Goal: Use online tool/utility: Utilize a website feature to perform a specific function

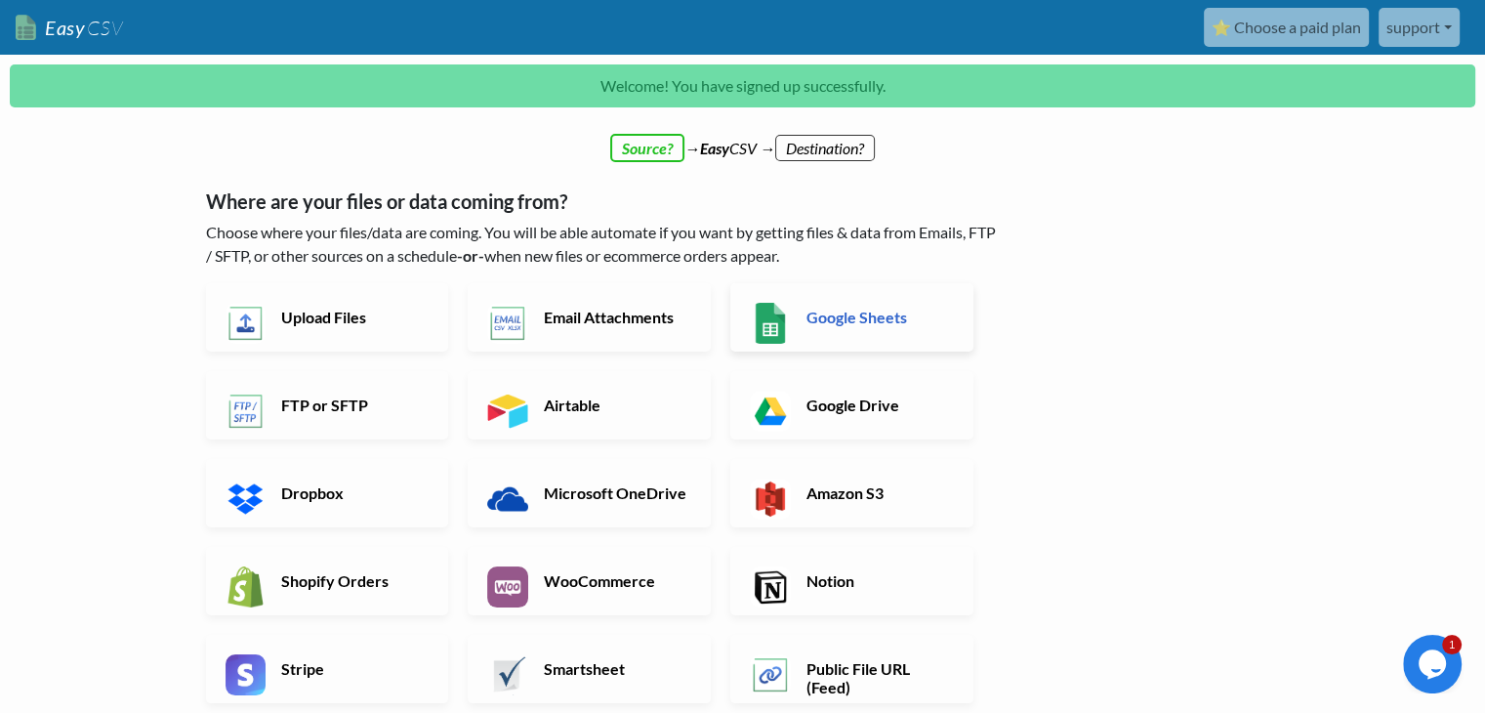
click at [923, 313] on h6 "Google Sheets" at bounding box center [877, 317] width 153 height 19
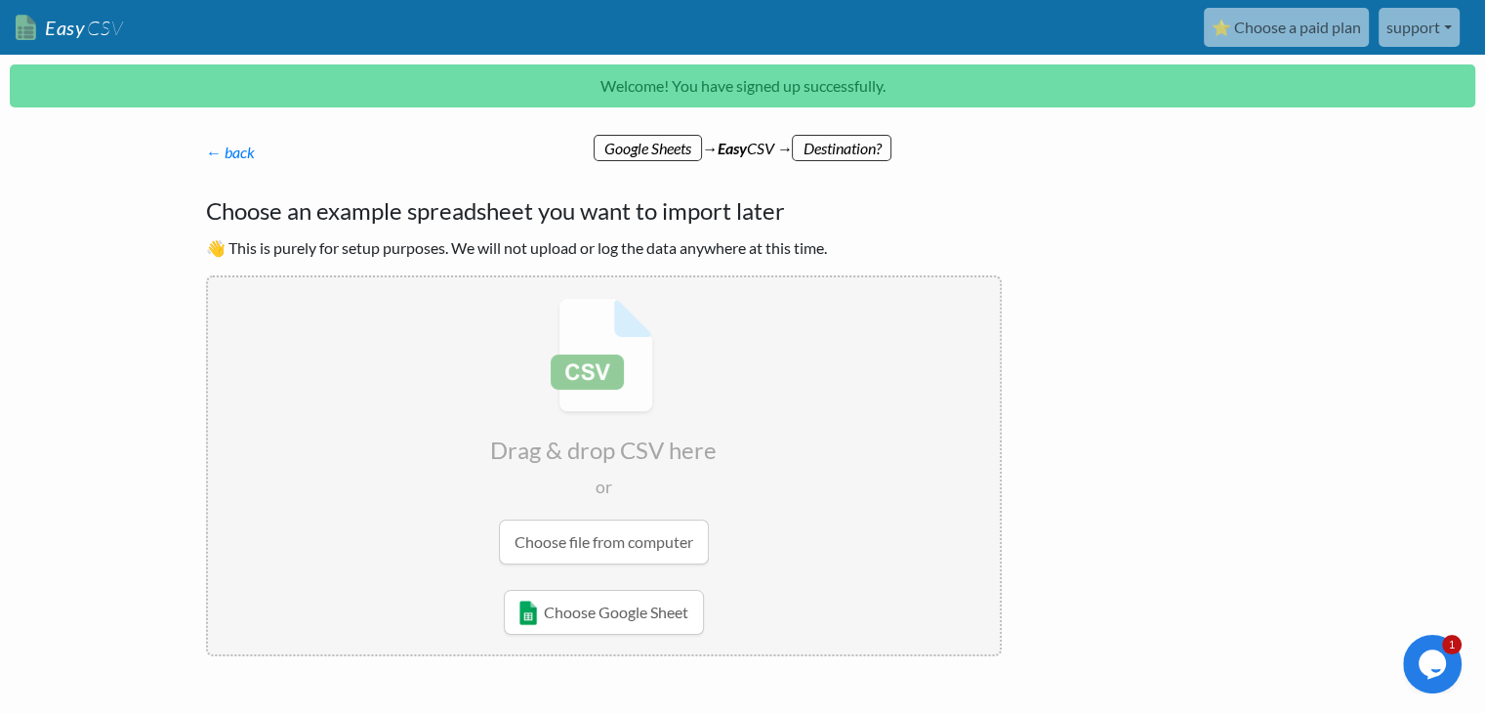
click at [673, 544] on input "file" at bounding box center [604, 431] width 792 height 308
type input "C:\fakepath\current-All-Products-and-Stock.csv"
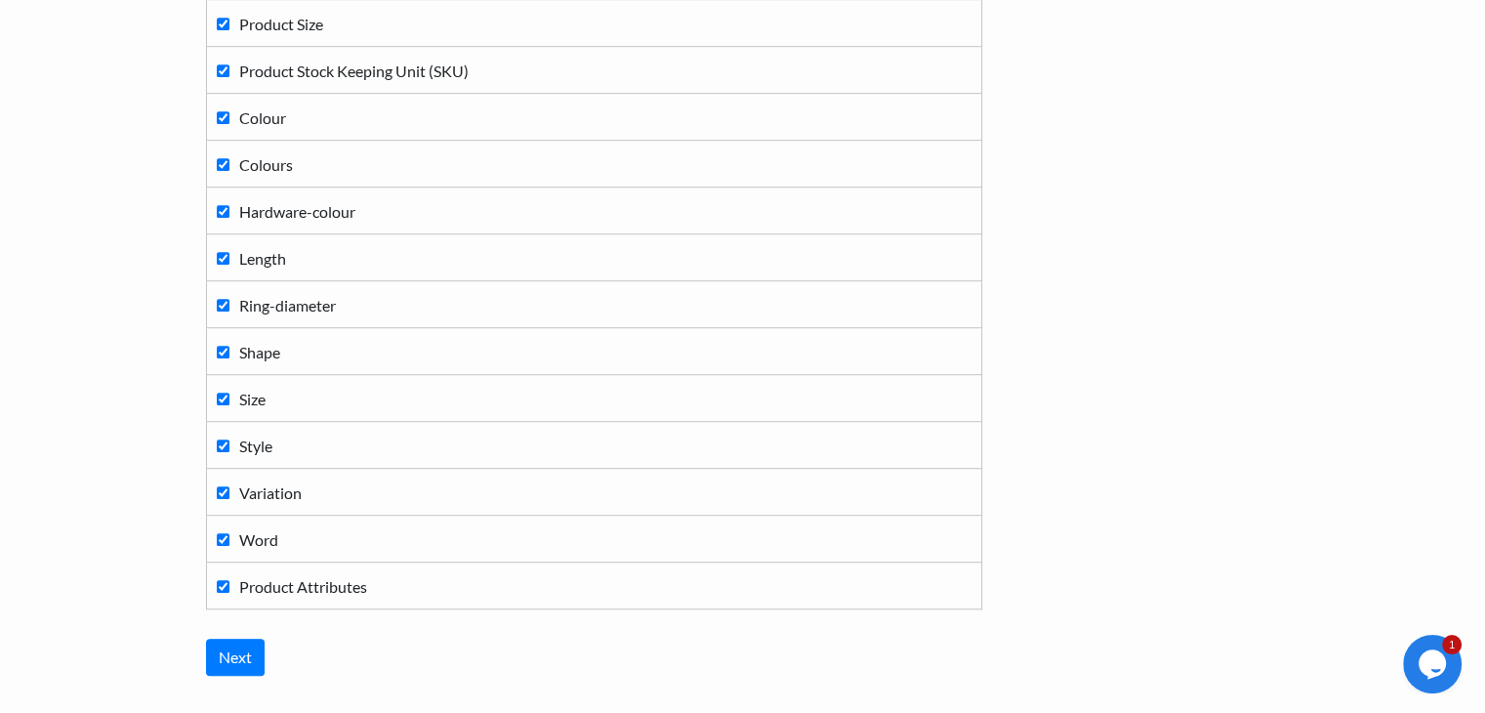
scroll to position [1290, 0]
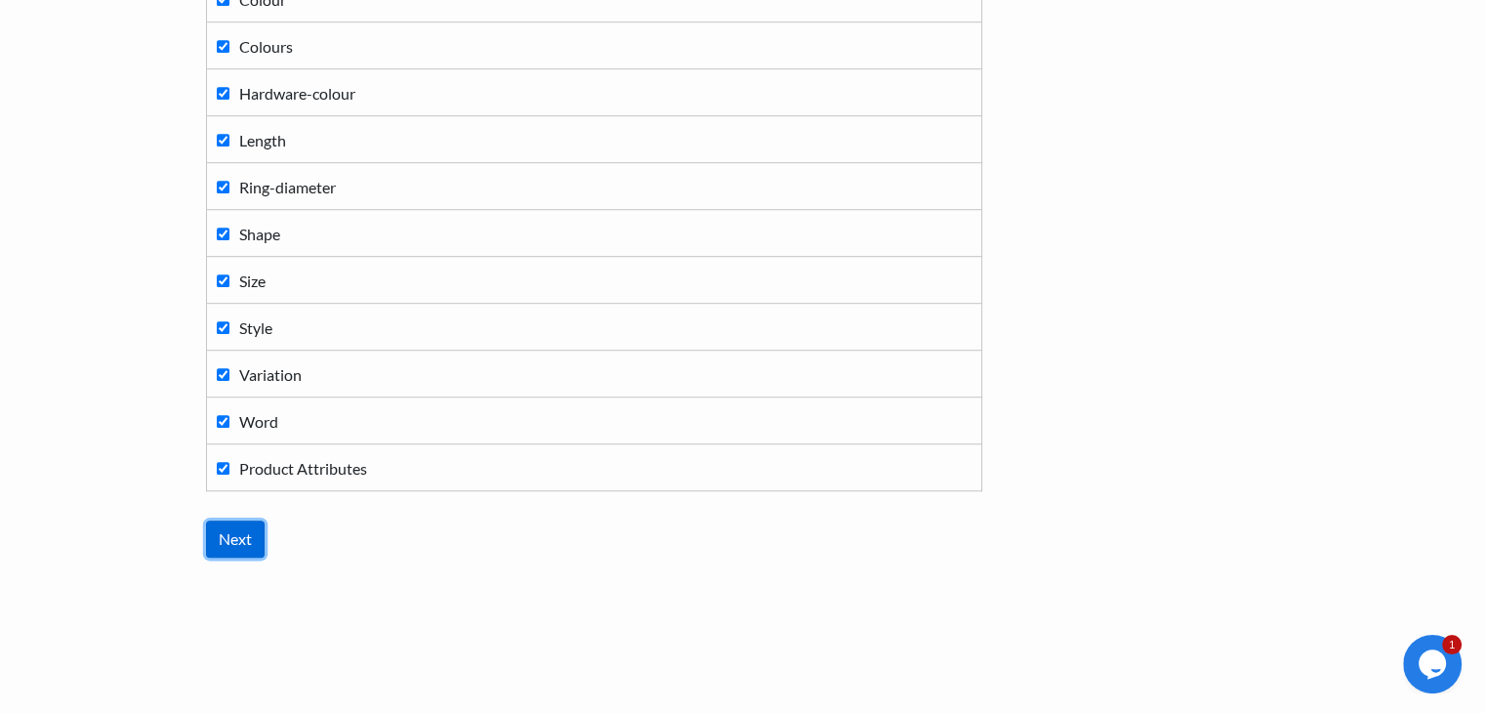
click at [229, 537] on input "Next" at bounding box center [235, 538] width 59 height 37
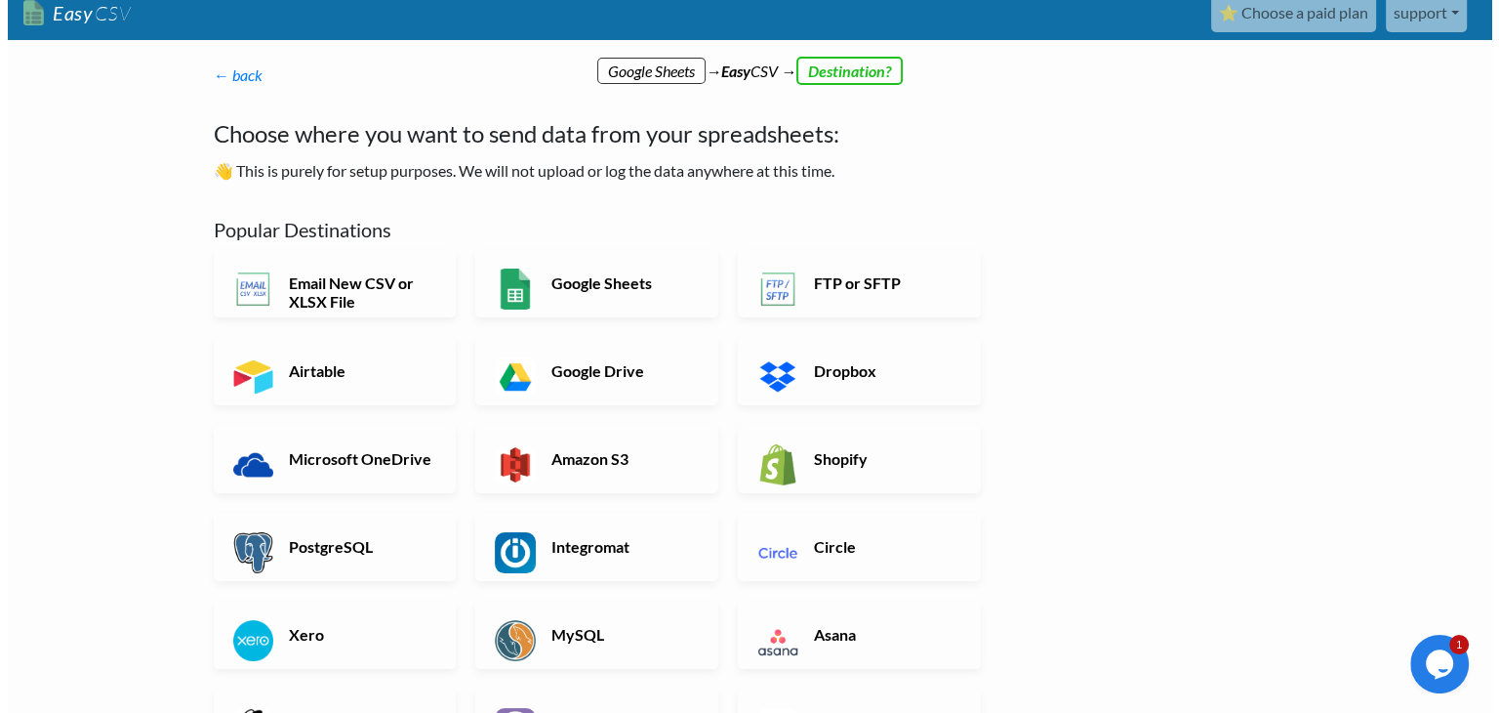
scroll to position [0, 0]
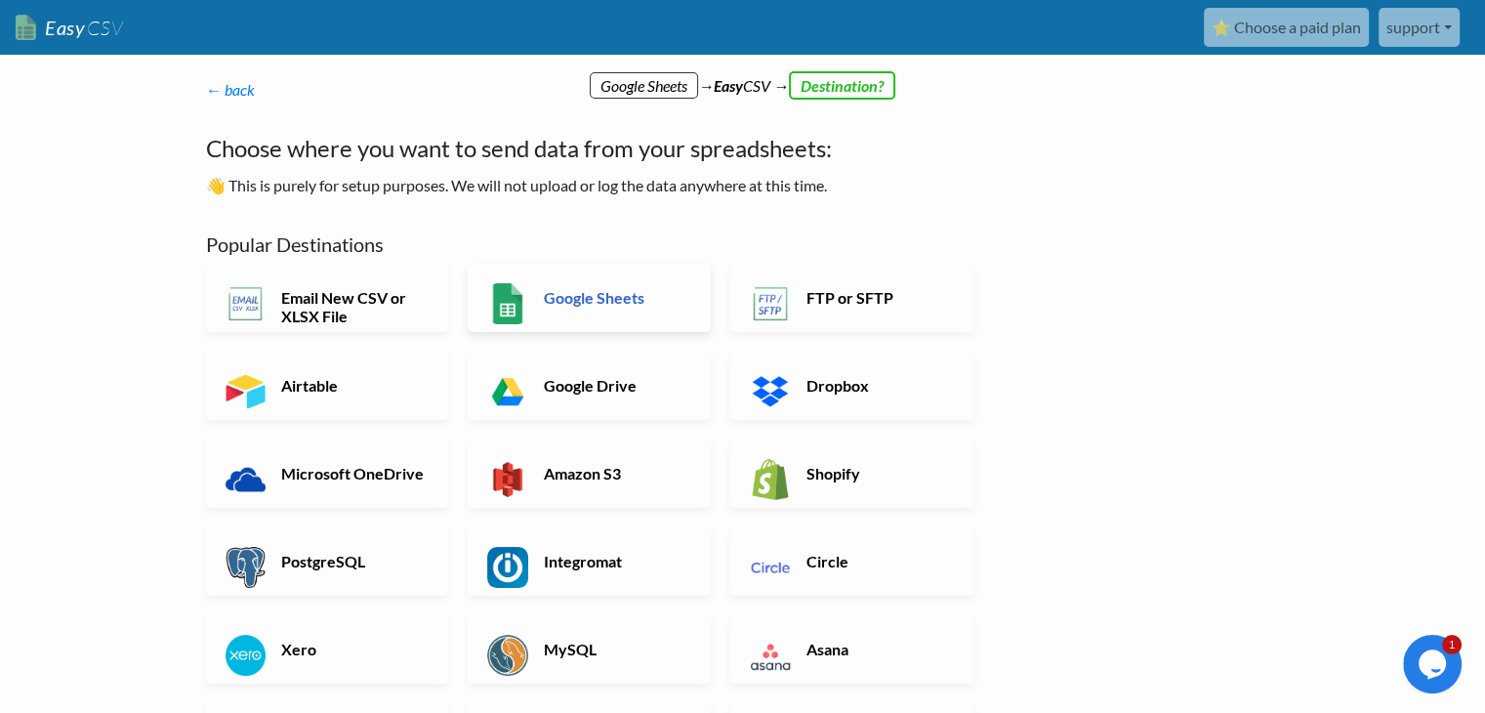
click at [613, 284] on link "Google Sheets" at bounding box center [589, 298] width 243 height 68
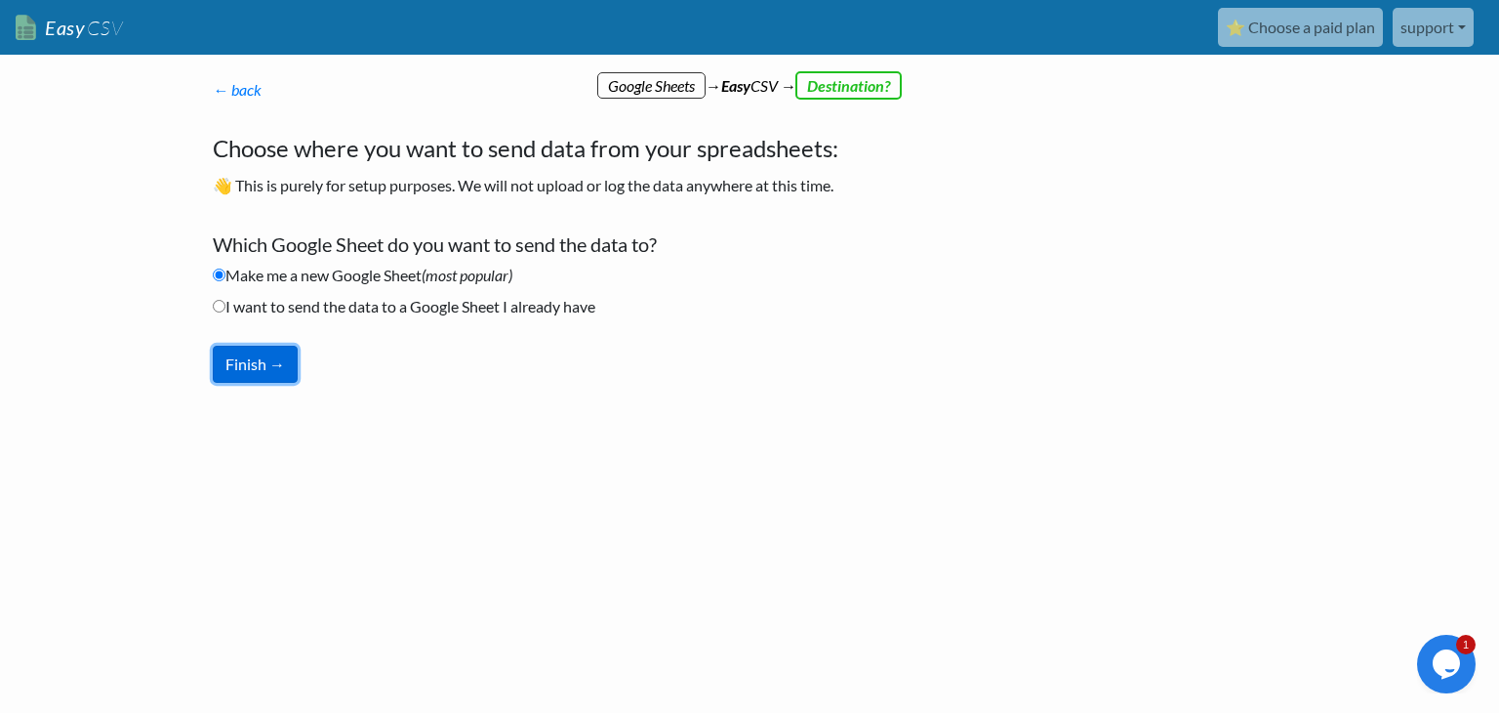
click at [286, 362] on button "Finish →" at bounding box center [255, 364] width 85 height 37
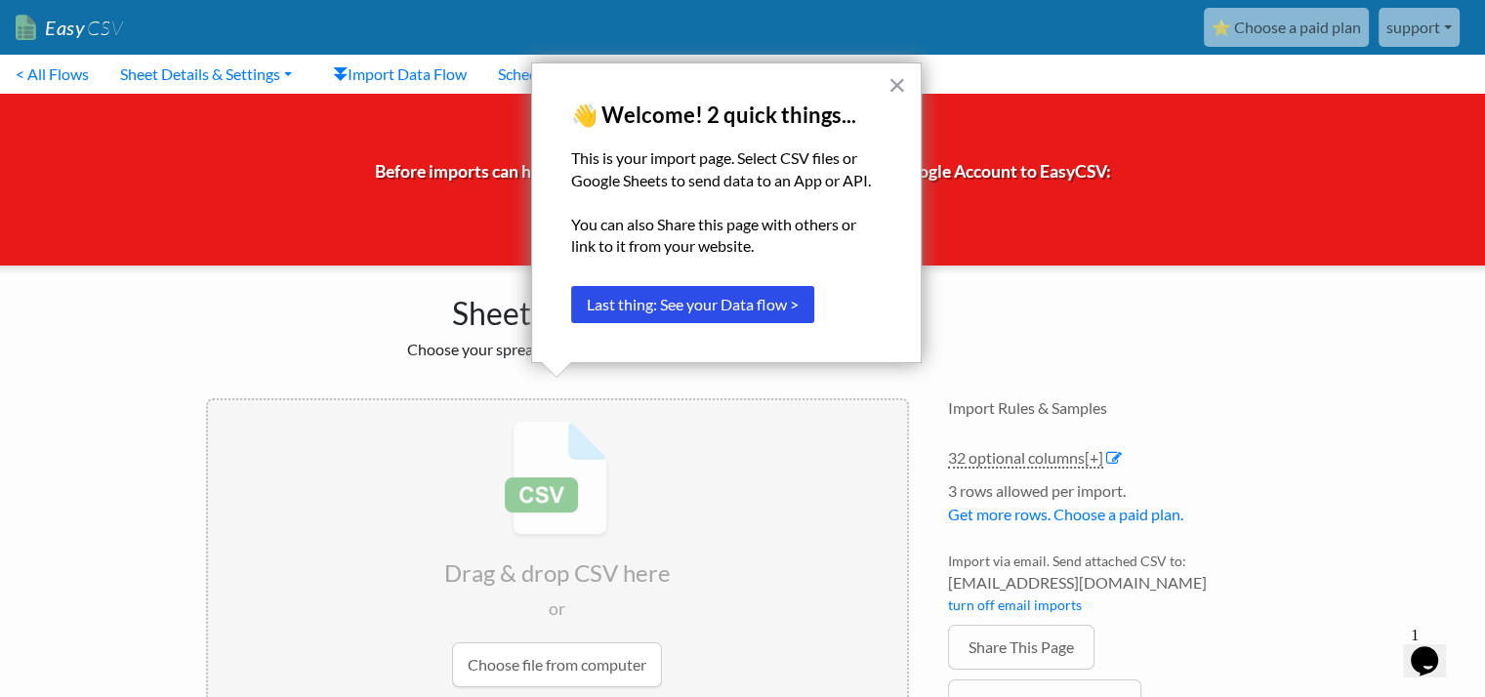
scroll to position [62, 0]
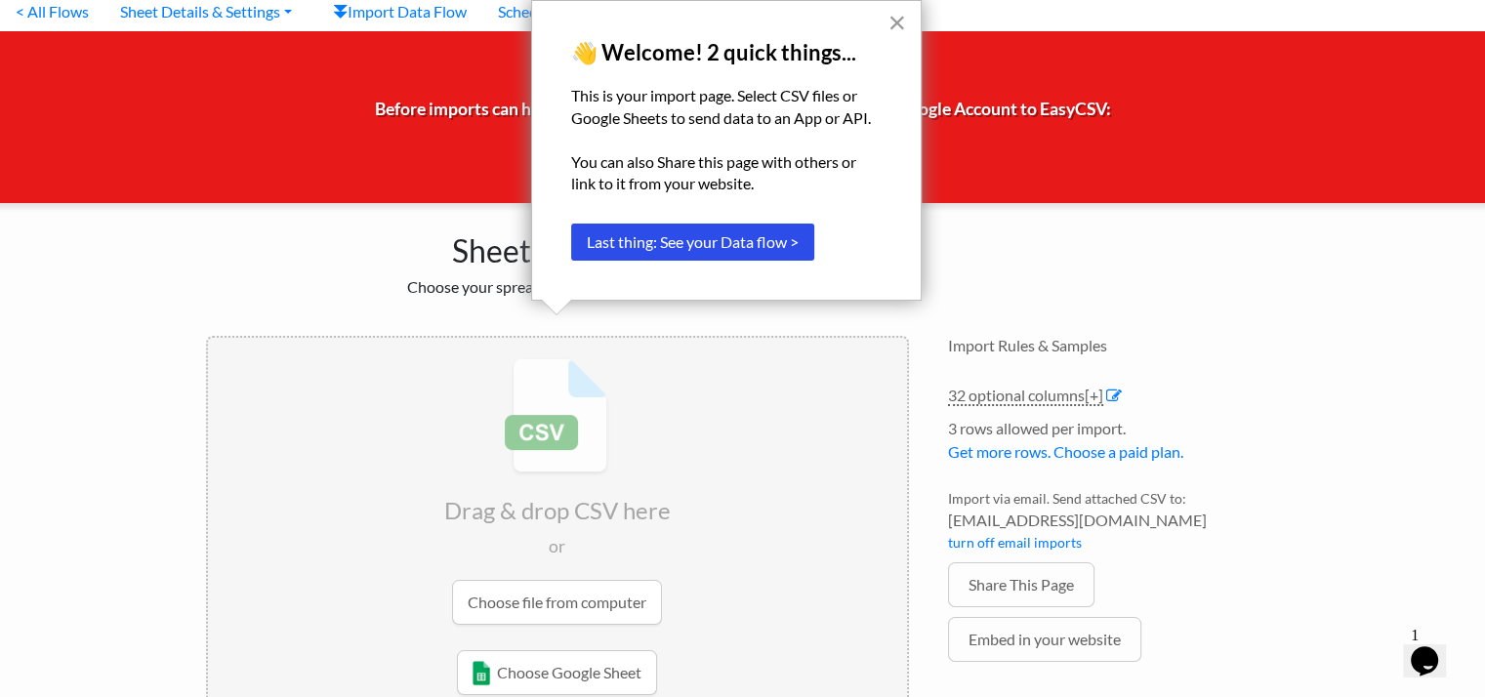
click at [890, 21] on button "×" at bounding box center [896, 22] width 19 height 31
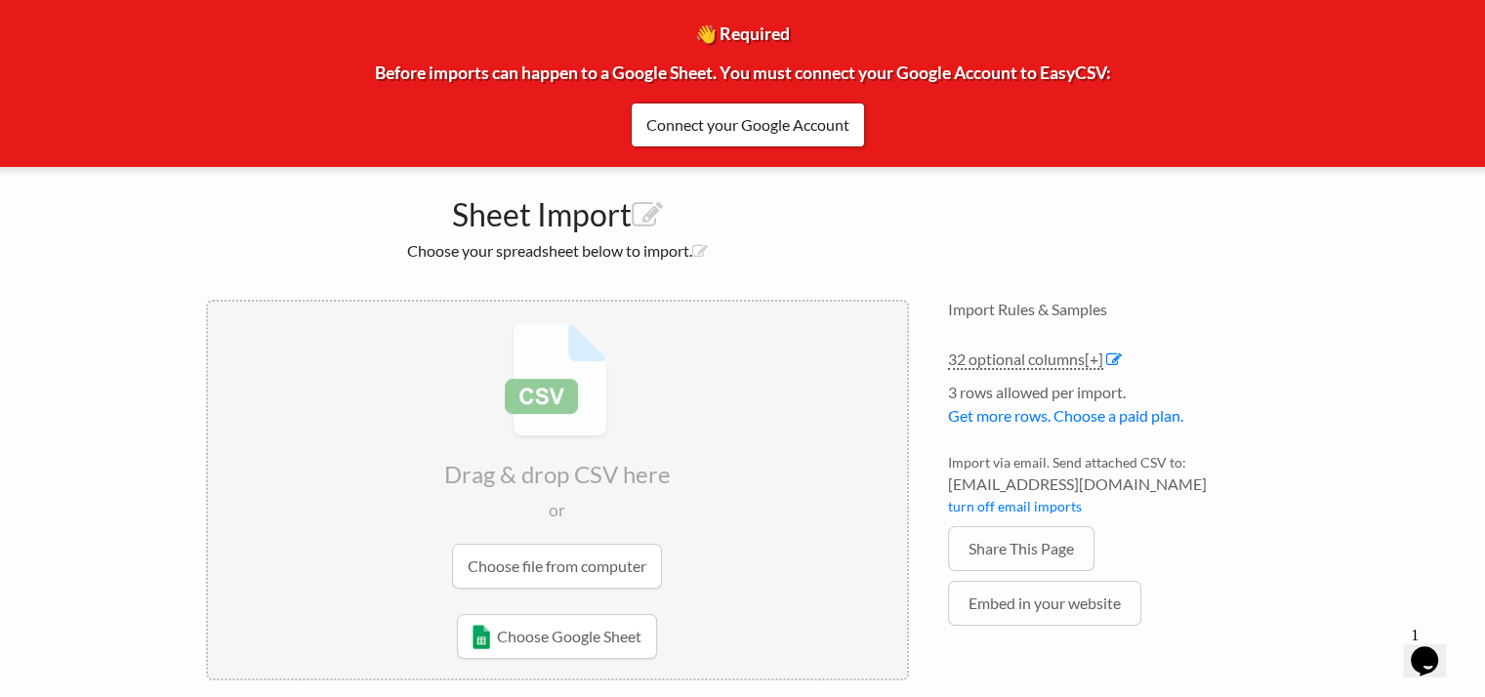
scroll to position [119, 0]
